Goal: Check status: Check status

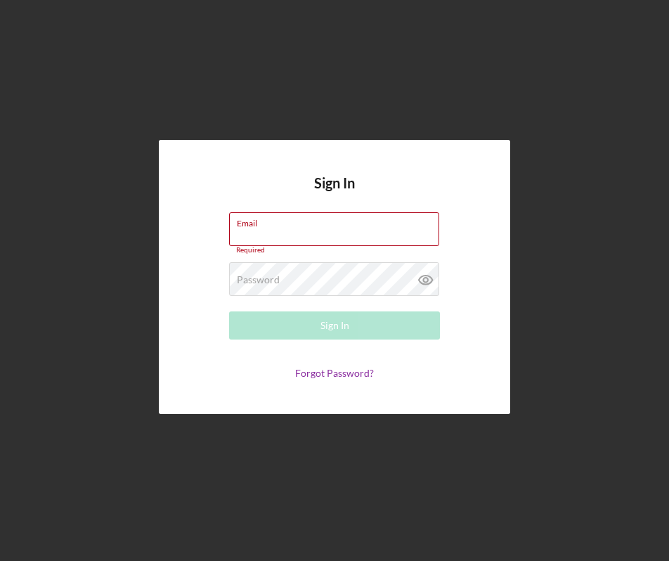
type input "[PERSON_NAME][EMAIL_ADDRESS][DOMAIN_NAME]"
click at [392, 327] on button "Sign In" at bounding box center [334, 325] width 211 height 28
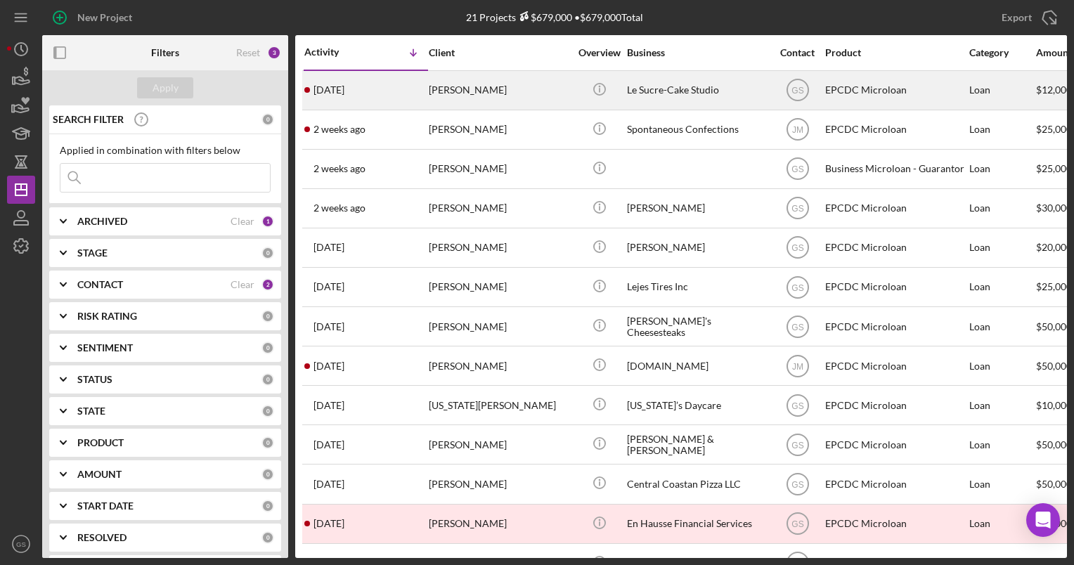
click at [533, 96] on div "[PERSON_NAME]" at bounding box center [499, 90] width 141 height 37
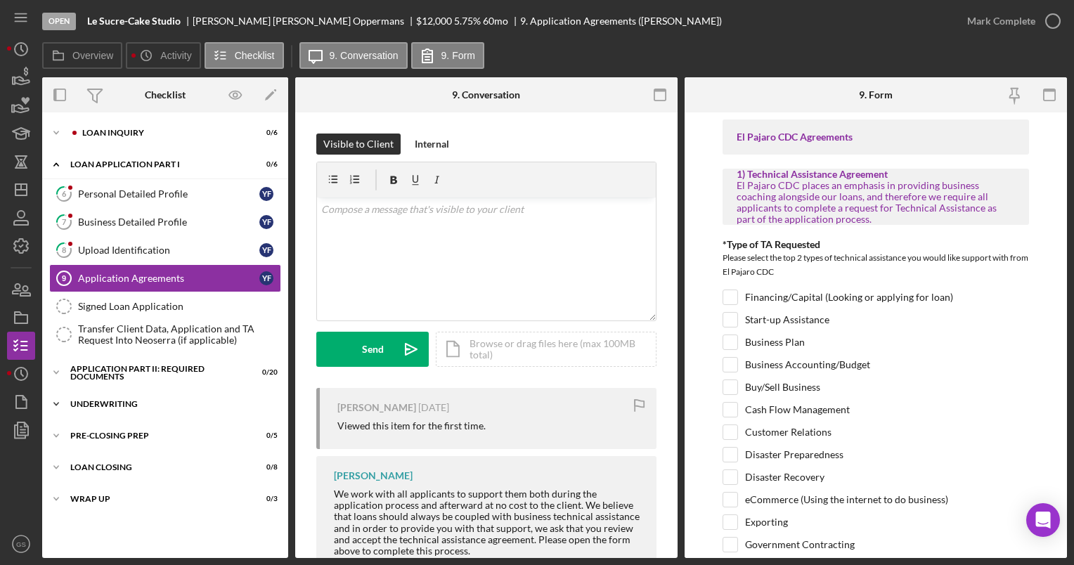
click at [205, 393] on div "Icon/Expander Underwriting 0 / 7" at bounding box center [165, 404] width 246 height 28
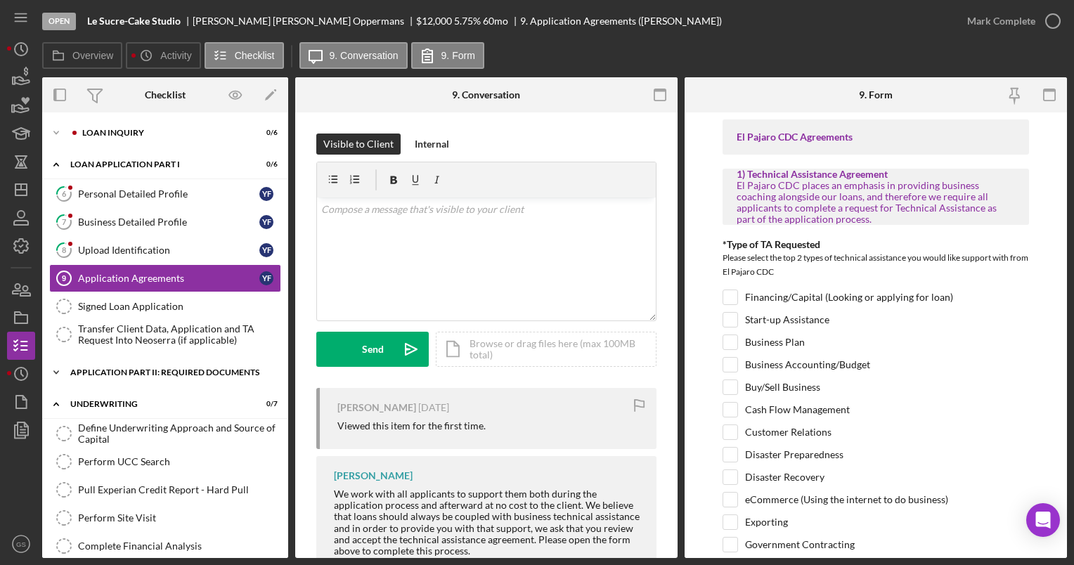
click at [205, 359] on div "Icon/Expander Application Part II: Required Documents 0 / 20" at bounding box center [165, 372] width 246 height 28
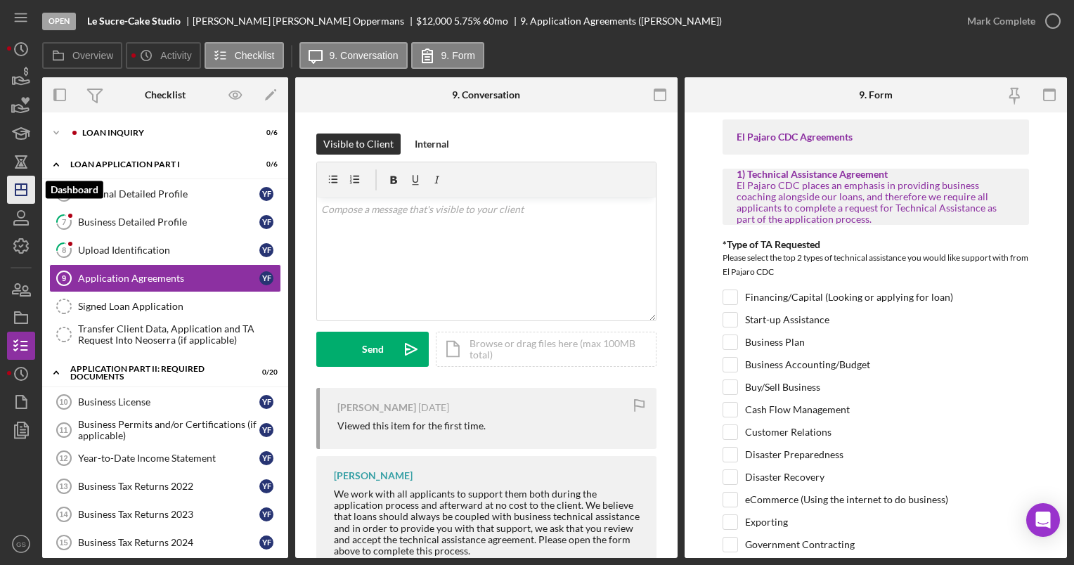
click at [25, 200] on icon "Icon/Dashboard" at bounding box center [21, 189] width 35 height 35
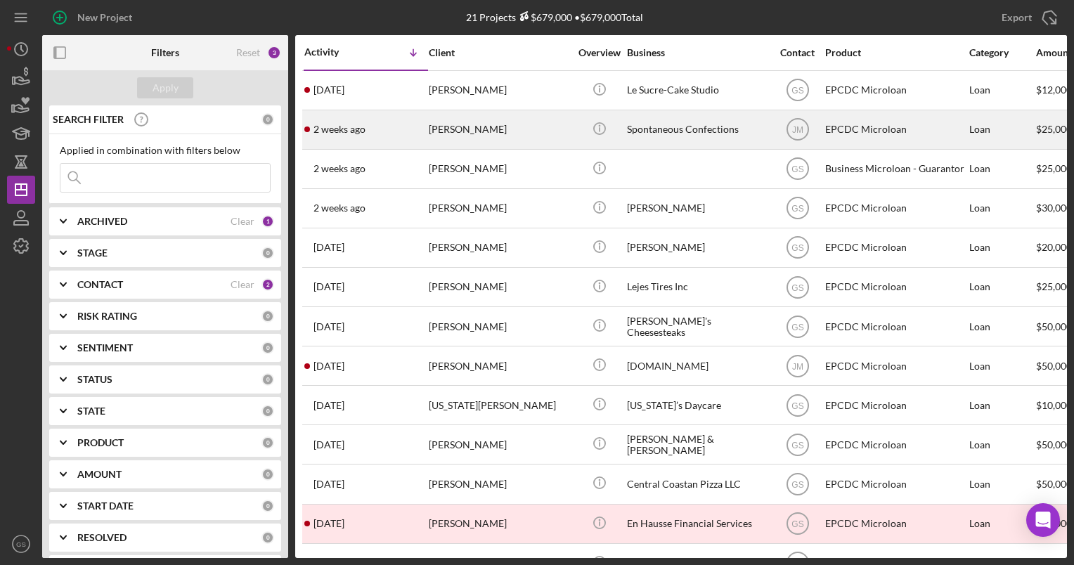
click at [564, 121] on div "[PERSON_NAME]" at bounding box center [499, 129] width 141 height 37
